Goal: Task Accomplishment & Management: Use online tool/utility

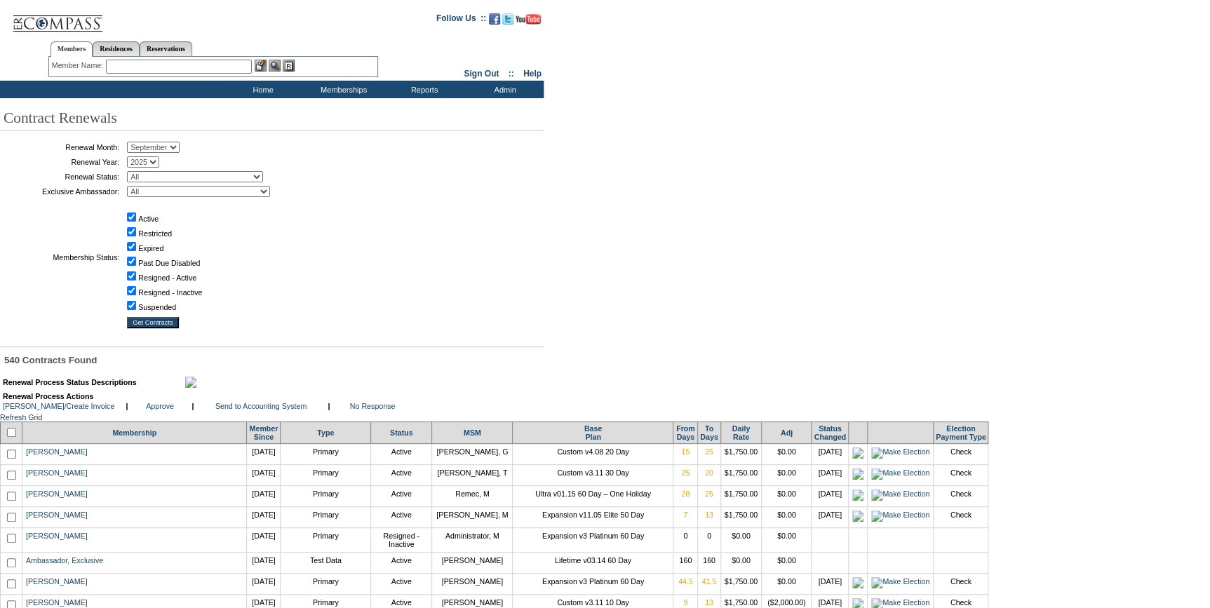
scroll to position [11654, 0]
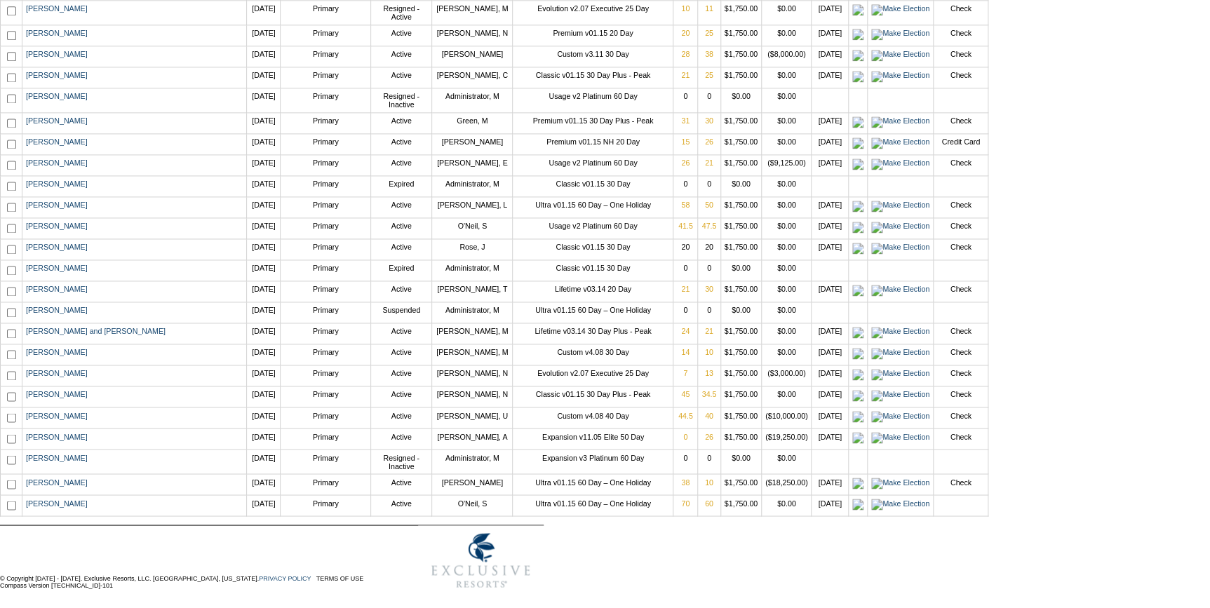
click at [11, 504] on input "checkbox" at bounding box center [11, 505] width 9 height 9
checkbox input "true"
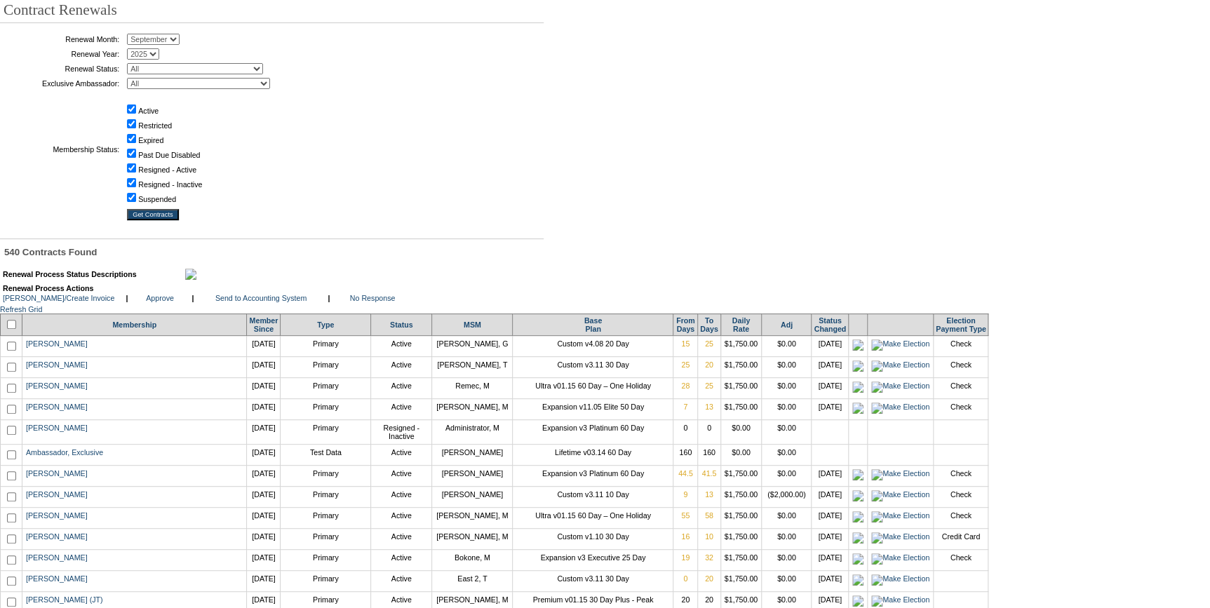
scroll to position [0, 0]
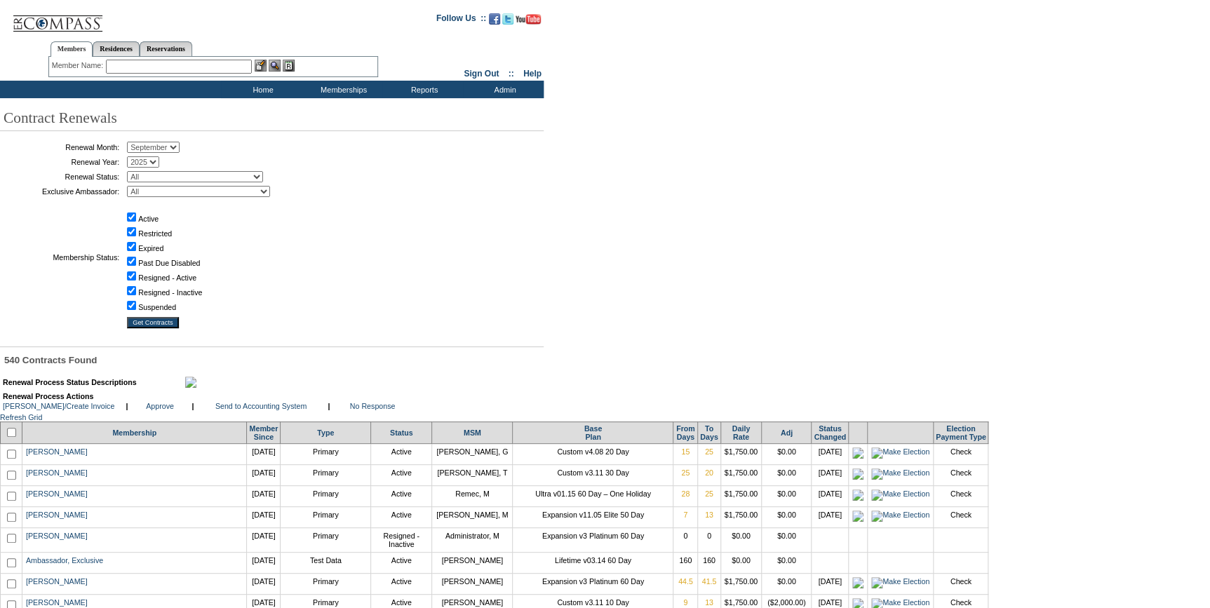
click at [251, 412] on table "Renewal Process Actions [PERSON_NAME]/Create Invoice | Approve | |" at bounding box center [206, 401] width 411 height 21
click at [255, 410] on link "Send to Accounting System" at bounding box center [260, 406] width 91 height 8
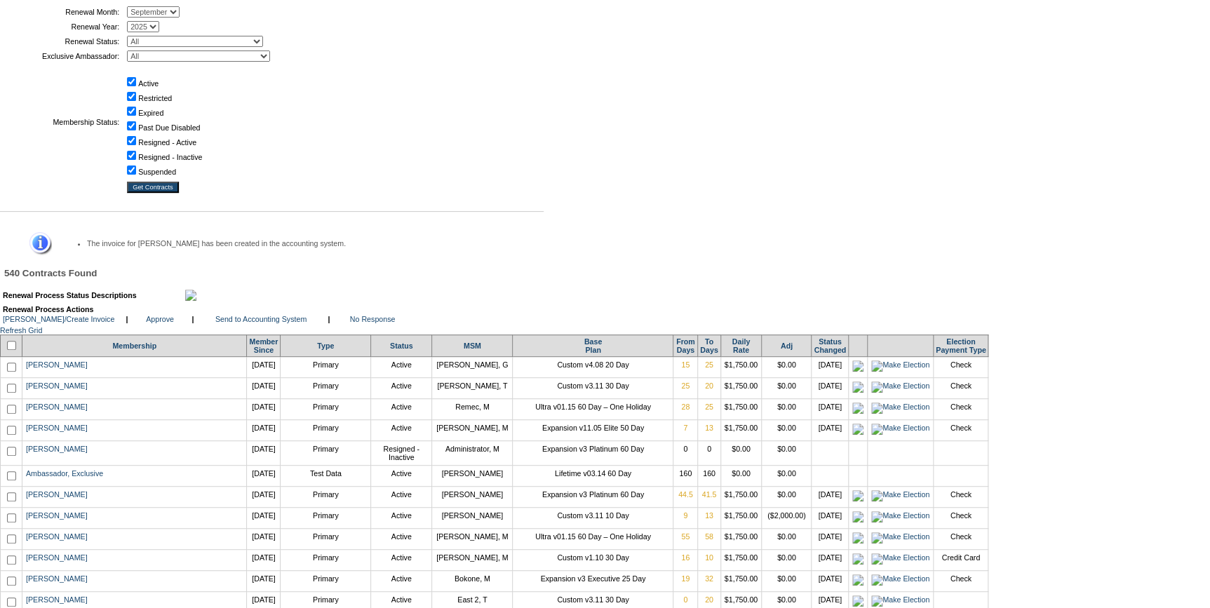
scroll to position [318, 0]
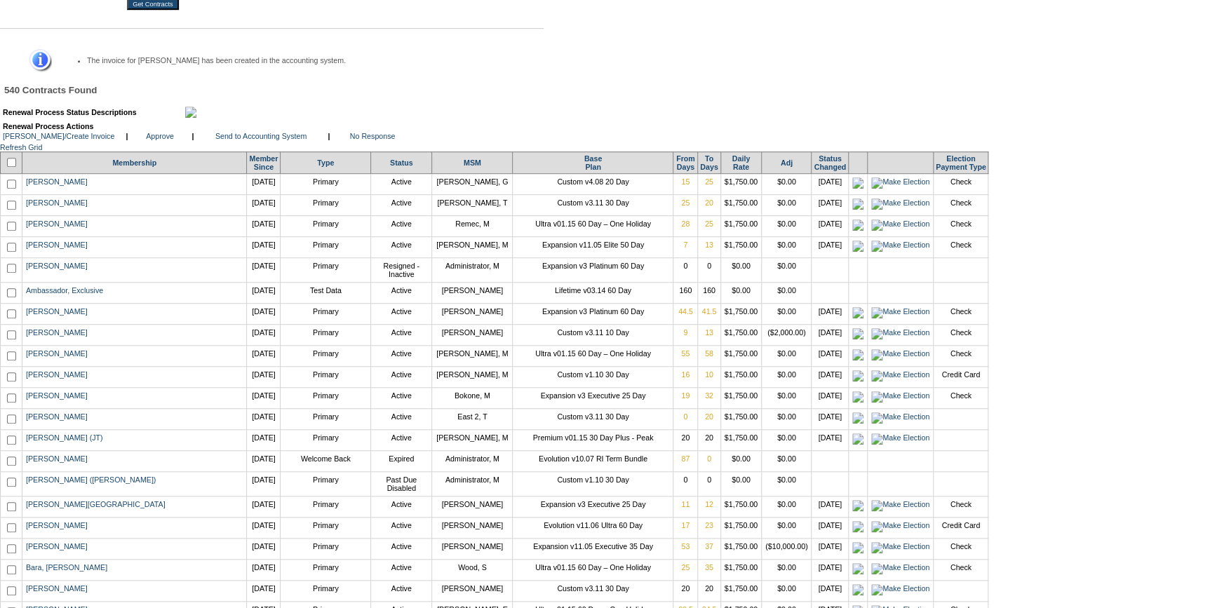
drag, startPoint x: 884, startPoint y: 195, endPoint x: 910, endPoint y: 182, distance: 28.9
click at [936, 171] on link "Election Payment Type" at bounding box center [961, 162] width 50 height 17
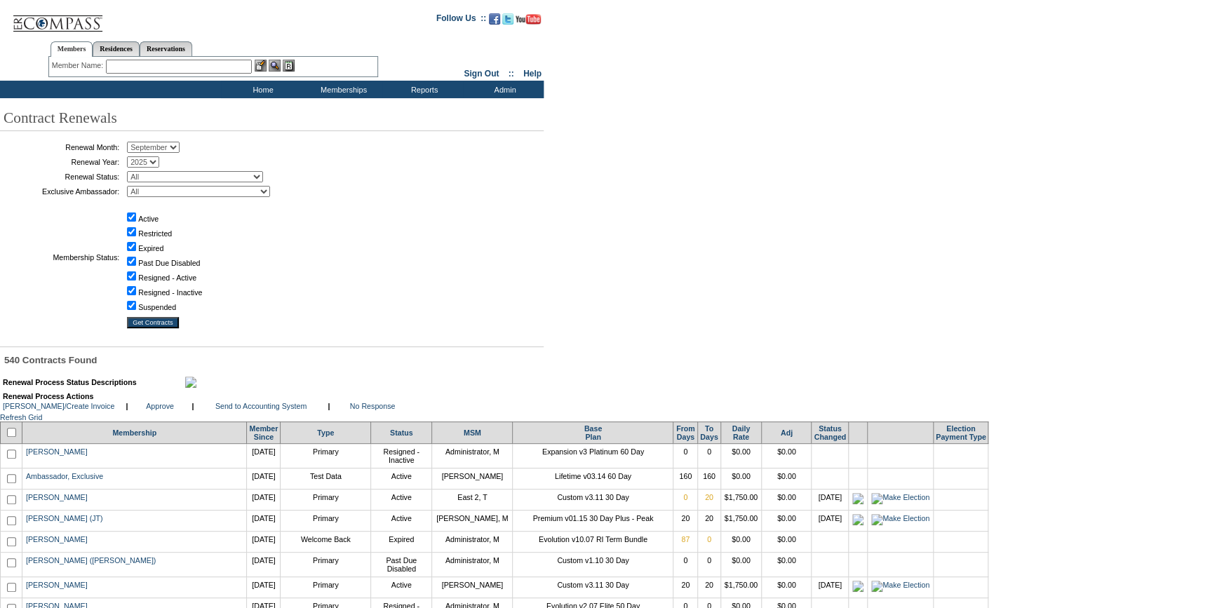
click at [134, 234] on input "Restricted" at bounding box center [131, 231] width 9 height 9
checkbox input "false"
click at [135, 246] on input "Expired" at bounding box center [131, 246] width 9 height 9
checkbox input "false"
click at [134, 260] on input "Past Due Disabled" at bounding box center [131, 261] width 9 height 9
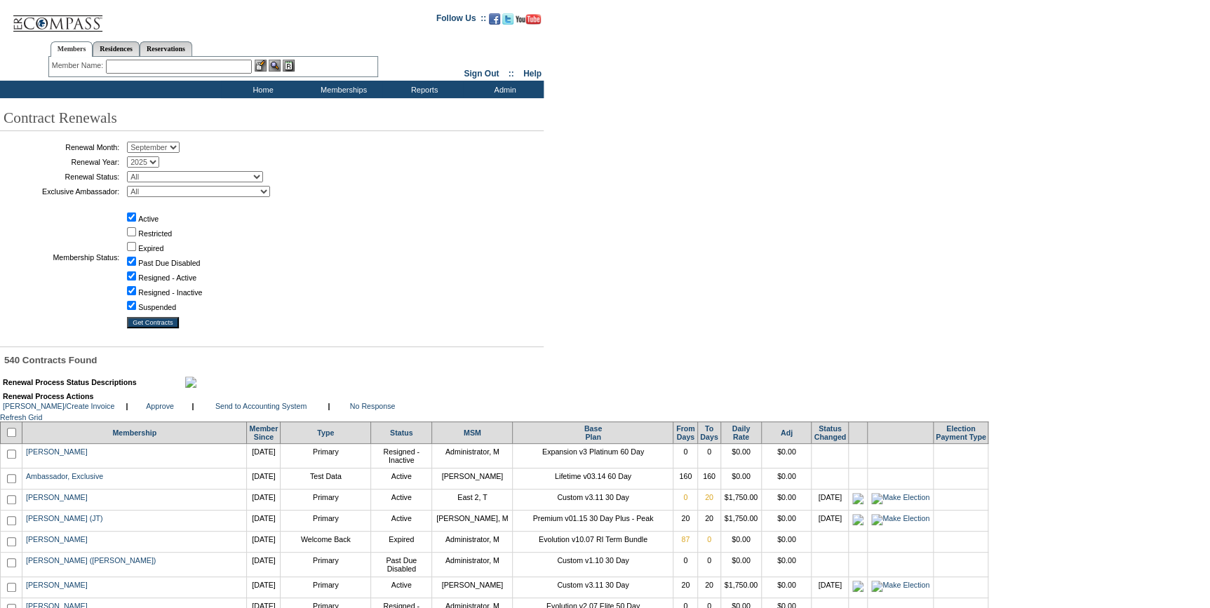
checkbox input "false"
click at [140, 290] on td "Resigned - Inactive" at bounding box center [163, 290] width 78 height 13
click at [135, 289] on input "Resigned - Inactive" at bounding box center [131, 290] width 9 height 9
checkbox input "false"
click at [133, 304] on input "Suspended" at bounding box center [131, 305] width 9 height 9
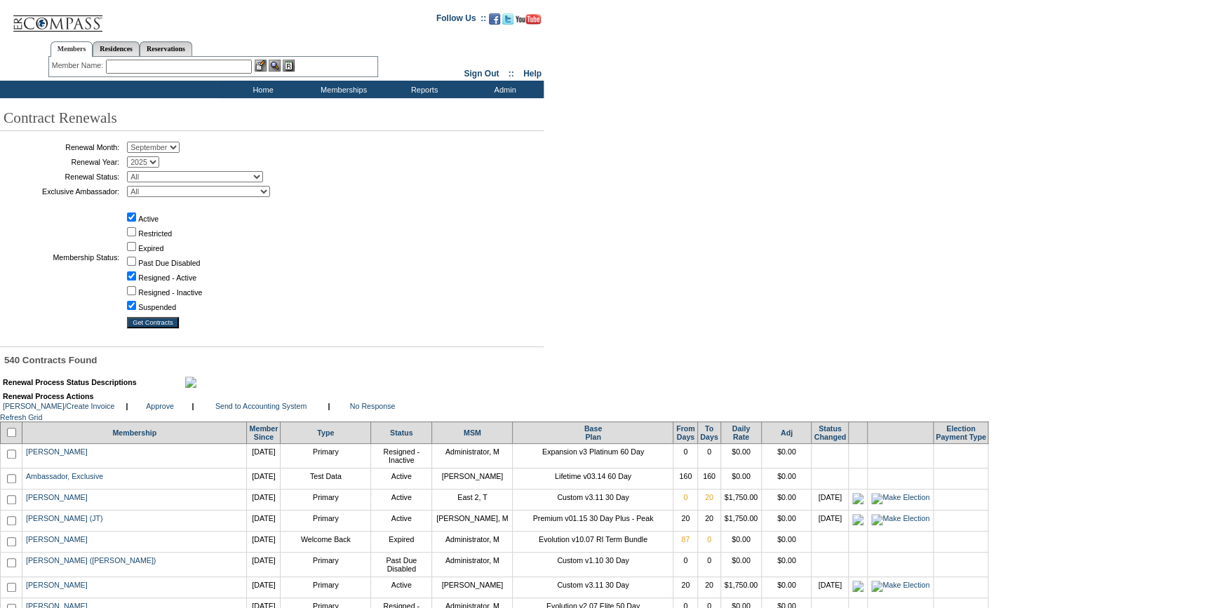
checkbox input "false"
click at [175, 323] on input "Get Contracts" at bounding box center [153, 322] width 52 height 11
